Goal: Task Accomplishment & Management: Manage account settings

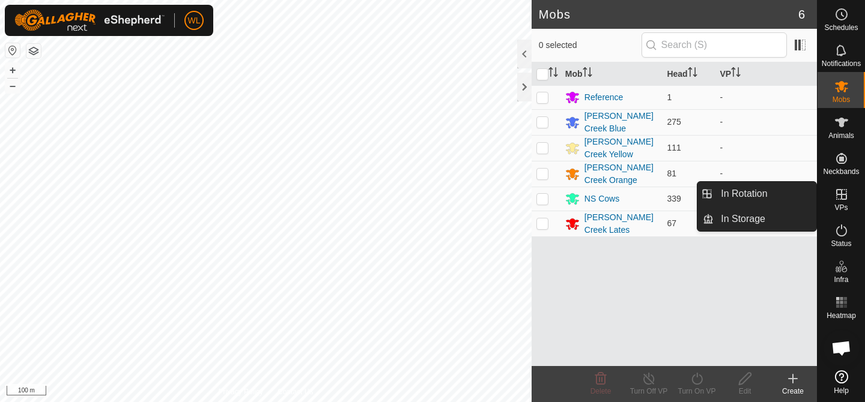
click at [837, 195] on icon at bounding box center [841, 194] width 11 height 11
click at [778, 175] on td "-" at bounding box center [765, 174] width 102 height 26
click at [774, 186] on link "In Rotation" at bounding box center [764, 194] width 103 height 24
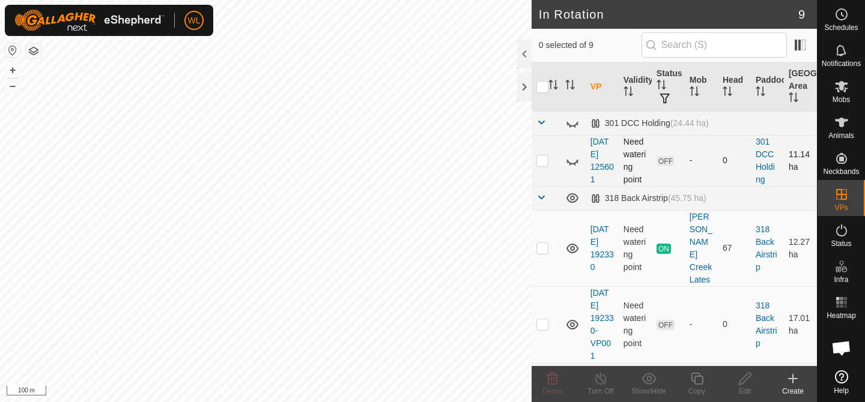
click at [543, 157] on p-checkbox at bounding box center [542, 160] width 12 height 10
click at [556, 388] on span "Delete" at bounding box center [552, 391] width 21 height 8
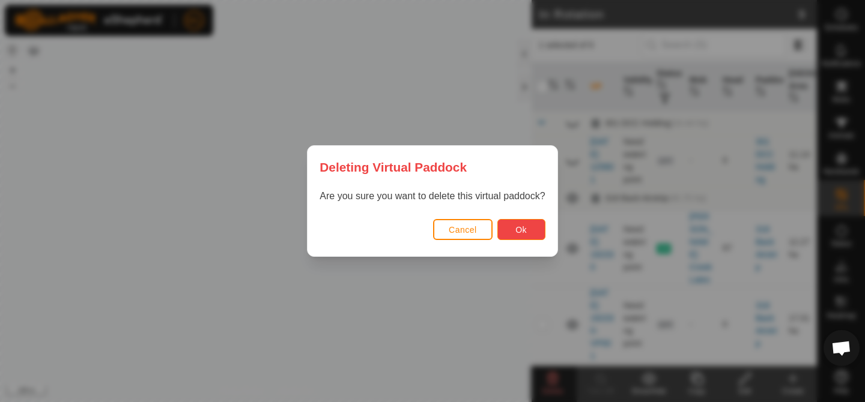
click at [512, 226] on button "Ok" at bounding box center [521, 229] width 48 height 21
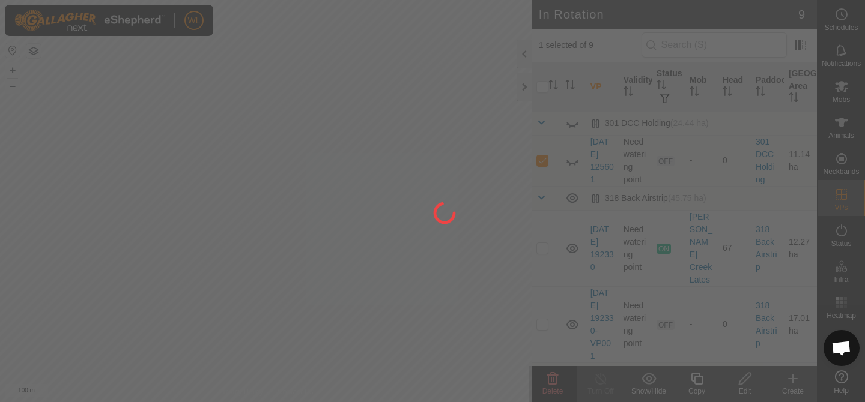
checkbox input "false"
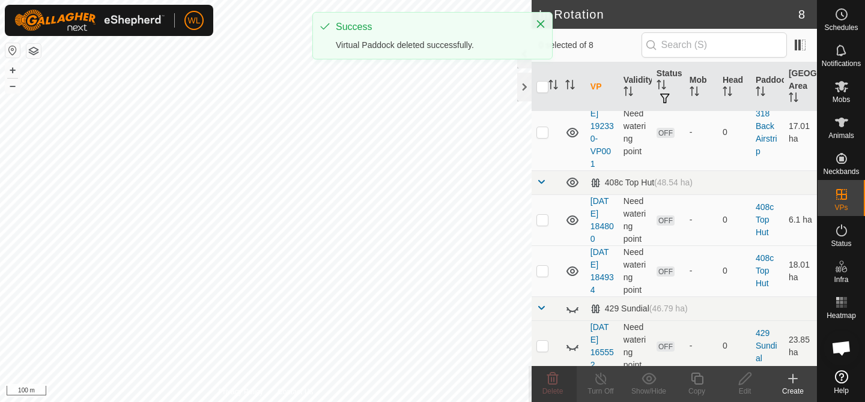
scroll to position [128, 0]
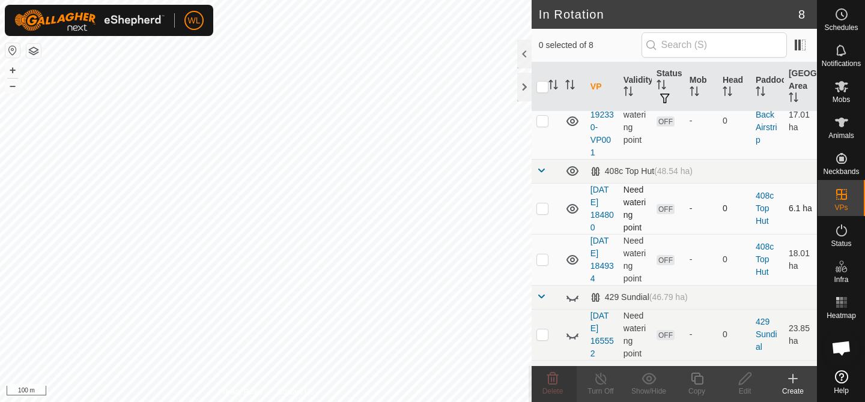
click at [543, 204] on p-checkbox at bounding box center [542, 209] width 12 height 10
checkbox input "true"
click at [543, 255] on p-checkbox at bounding box center [542, 260] width 12 height 10
checkbox input "true"
click at [542, 330] on p-checkbox at bounding box center [542, 335] width 12 height 10
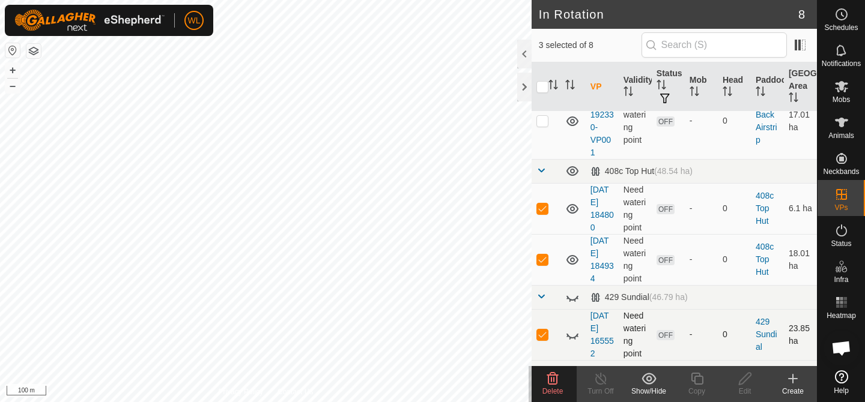
click at [542, 330] on p-checkbox at bounding box center [542, 335] width 12 height 10
checkbox input "false"
click at [549, 380] on icon at bounding box center [552, 379] width 14 height 14
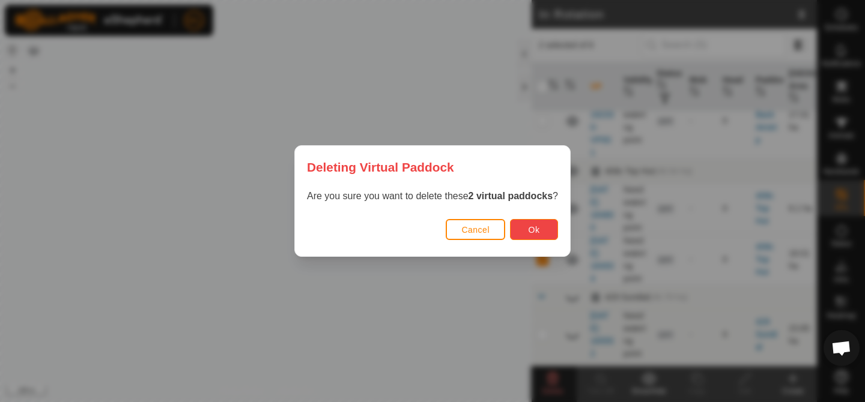
click at [542, 233] on button "Ok" at bounding box center [534, 229] width 48 height 21
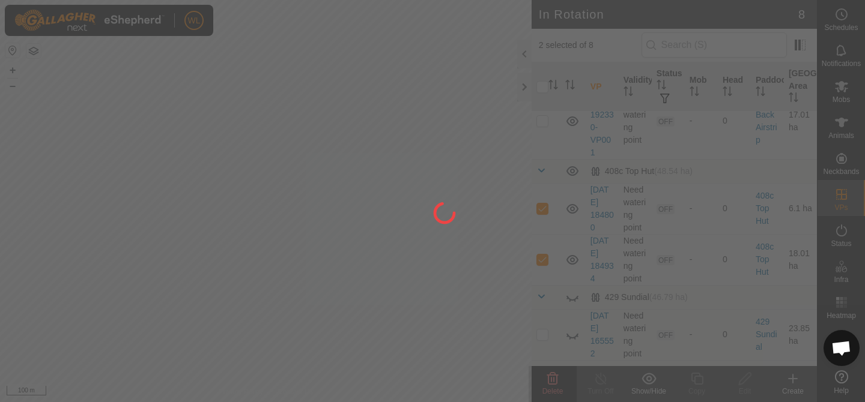
checkbox input "false"
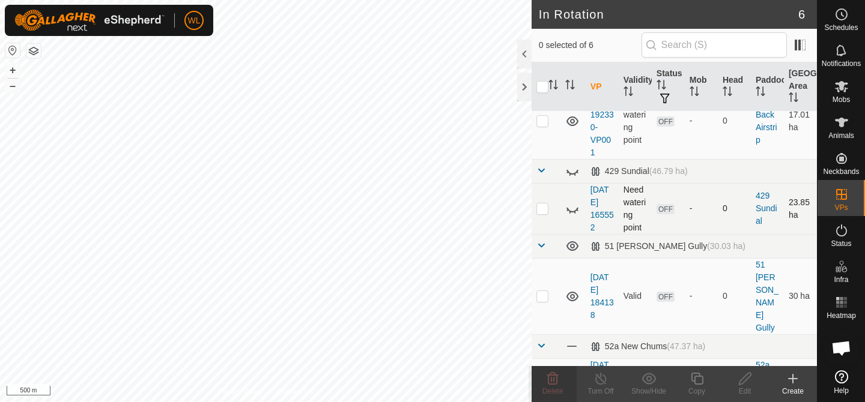
click at [537, 204] on p-checkbox at bounding box center [542, 209] width 12 height 10
click at [545, 376] on delete-svg-icon at bounding box center [552, 379] width 48 height 14
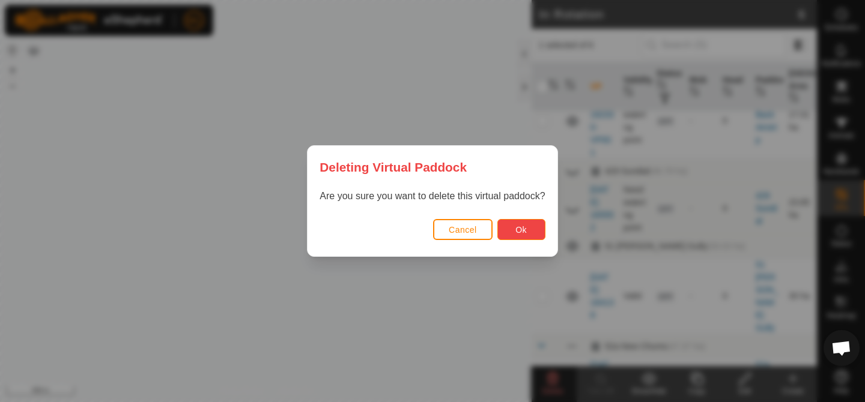
click at [526, 223] on button "Ok" at bounding box center [521, 229] width 48 height 21
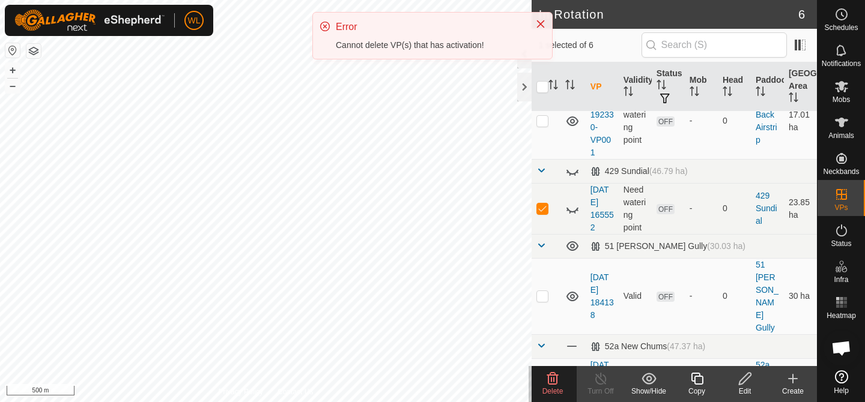
click at [449, 43] on div "Cannot delete VP(s) that has activation!" at bounding box center [429, 45] width 187 height 13
click at [539, 20] on icon "Close" at bounding box center [541, 24] width 10 height 10
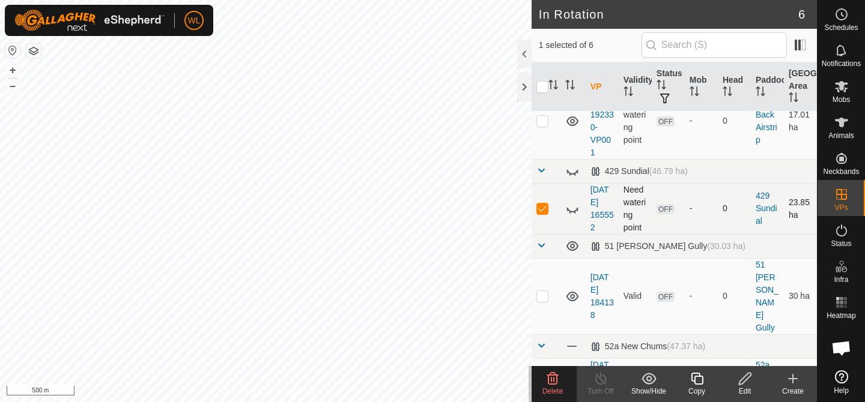
click at [543, 204] on p-checkbox at bounding box center [542, 209] width 12 height 10
checkbox input "false"
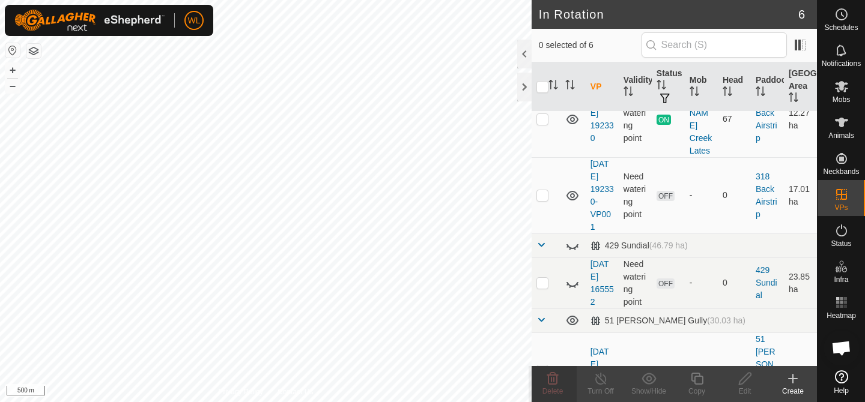
scroll to position [0, 0]
